Goal: Use online tool/utility: Utilize a website feature to perform a specific function

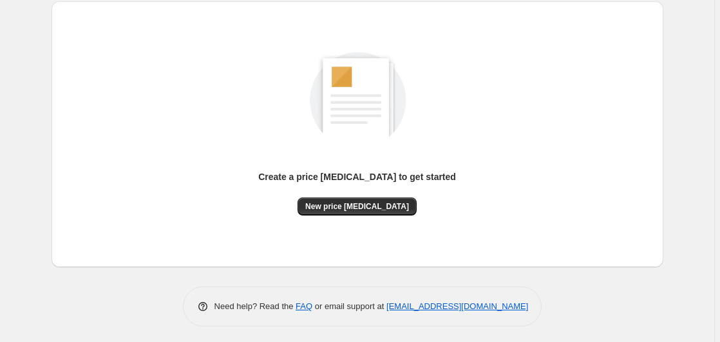
scroll to position [141, 0]
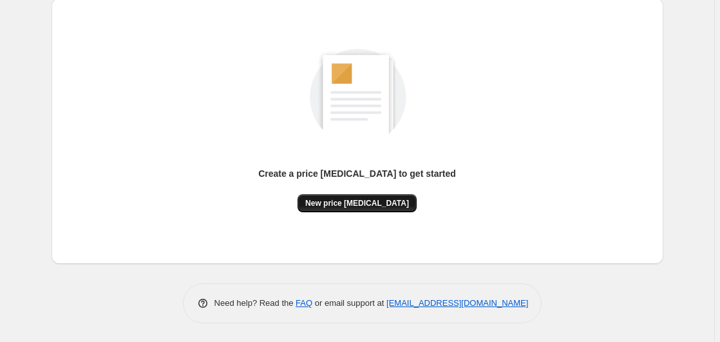
click at [371, 195] on button "New price [MEDICAL_DATA]" at bounding box center [357, 203] width 119 height 18
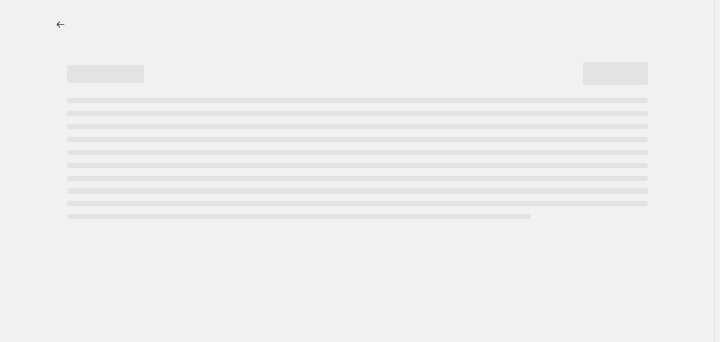
select select "percentage"
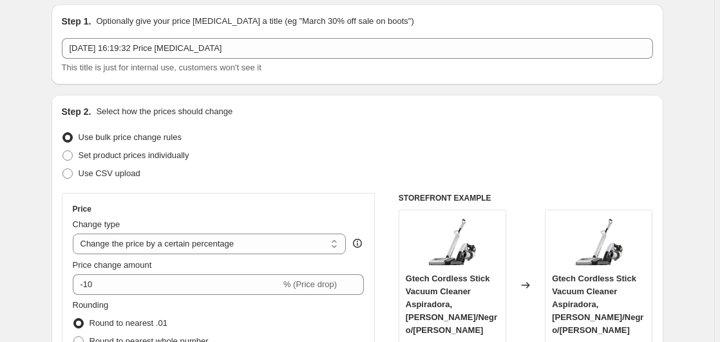
scroll to position [197, 0]
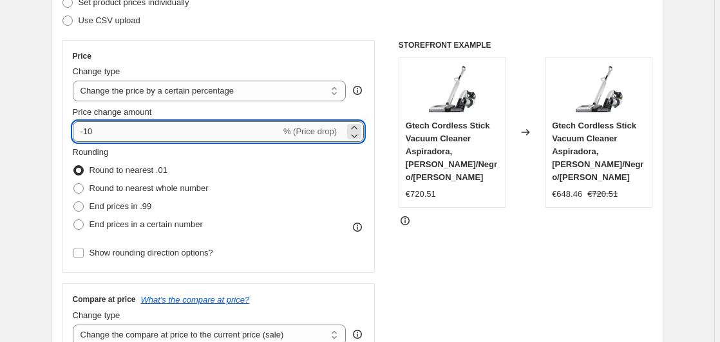
click at [141, 135] on input "-10" at bounding box center [177, 131] width 208 height 21
type input "-1"
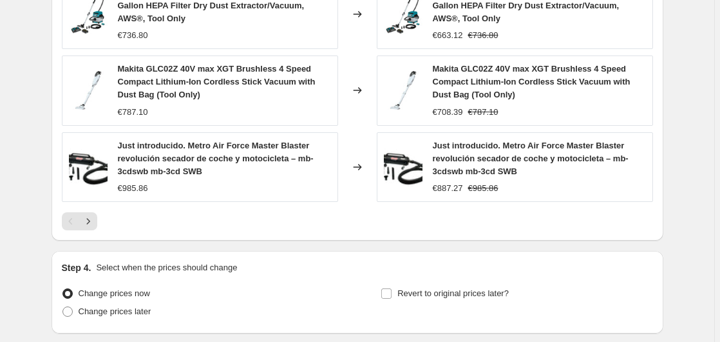
scroll to position [1019, 0]
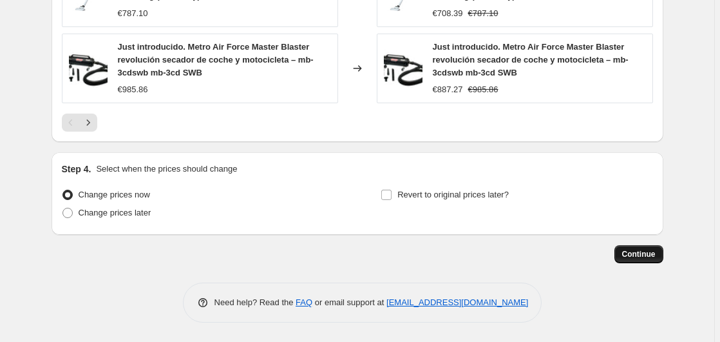
type input "-35"
click at [651, 248] on button "Continue" at bounding box center [639, 254] width 49 height 18
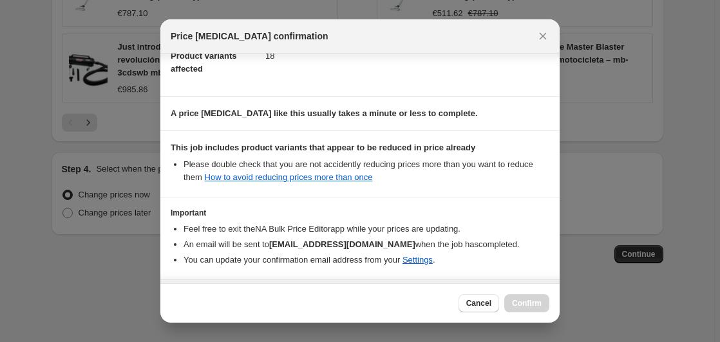
scroll to position [204, 0]
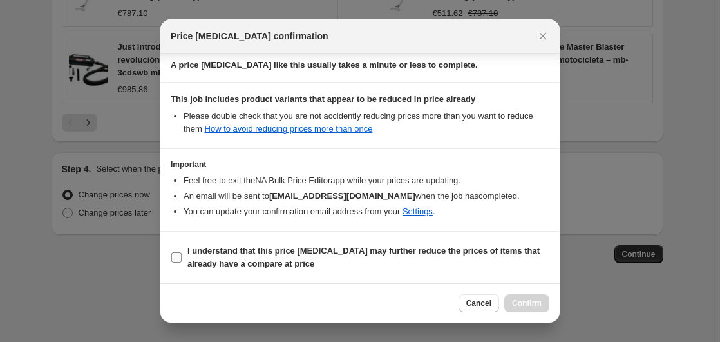
click at [206, 260] on b "I understand that this price [MEDICAL_DATA] may further reduce the prices of it…" at bounding box center [364, 257] width 352 height 23
click at [182, 260] on input "I understand that this price [MEDICAL_DATA] may further reduce the prices of it…" at bounding box center [176, 257] width 10 height 10
checkbox input "true"
click at [523, 296] on button "Confirm" at bounding box center [527, 303] width 45 height 18
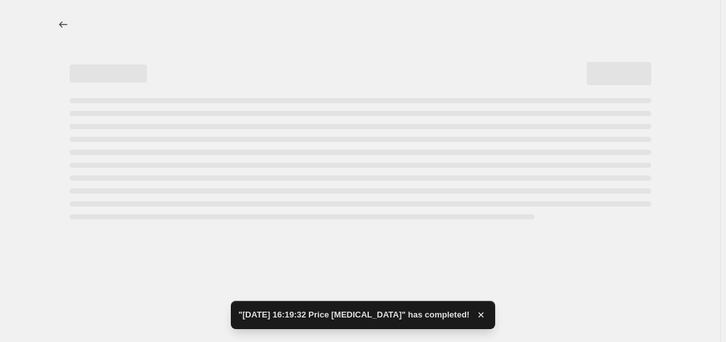
select select "percentage"
